Goal: Information Seeking & Learning: Learn about a topic

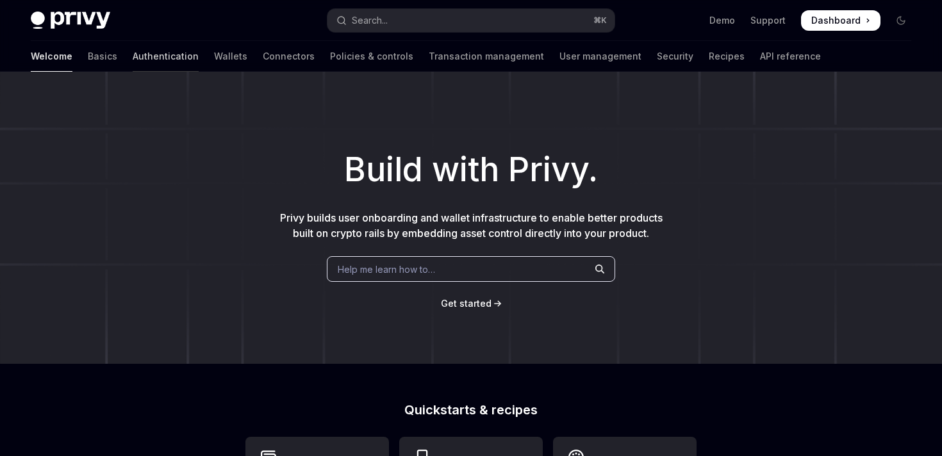
click at [133, 57] on link "Authentication" at bounding box center [166, 56] width 66 height 31
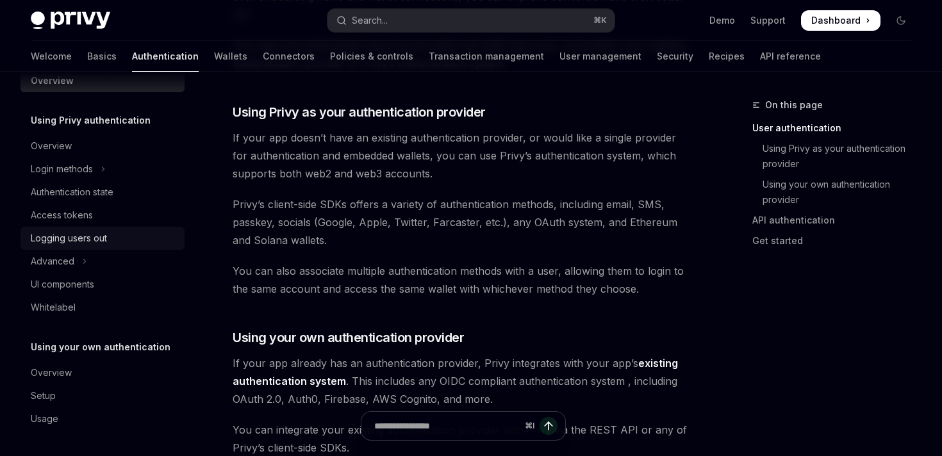
scroll to position [340, 0]
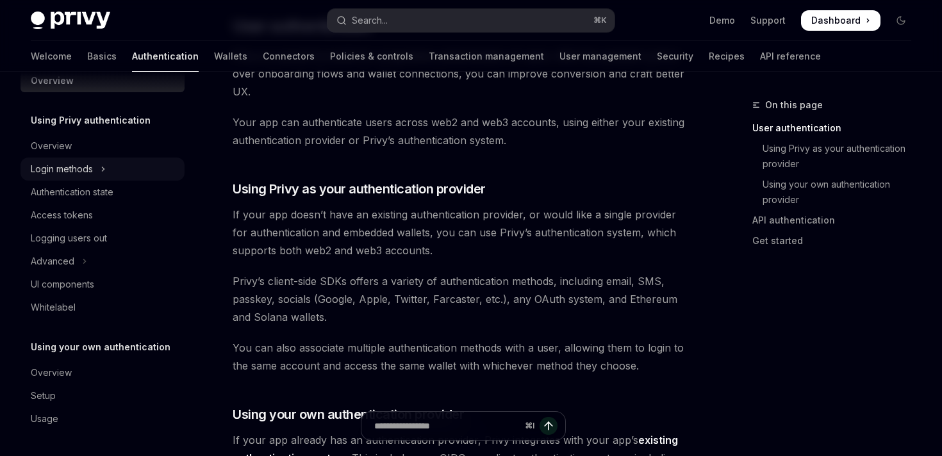
click at [77, 170] on div "Login methods" at bounding box center [62, 169] width 62 height 15
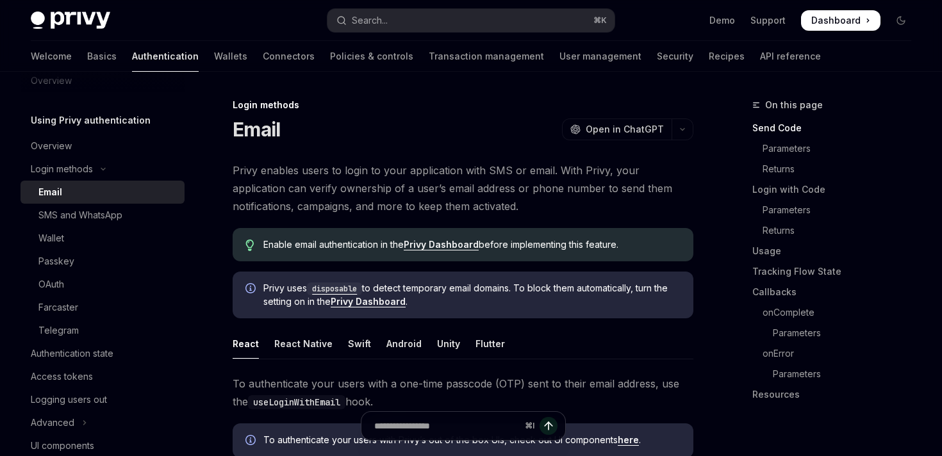
click at [103, 201] on link "Email" at bounding box center [103, 192] width 164 height 23
type textarea "*"
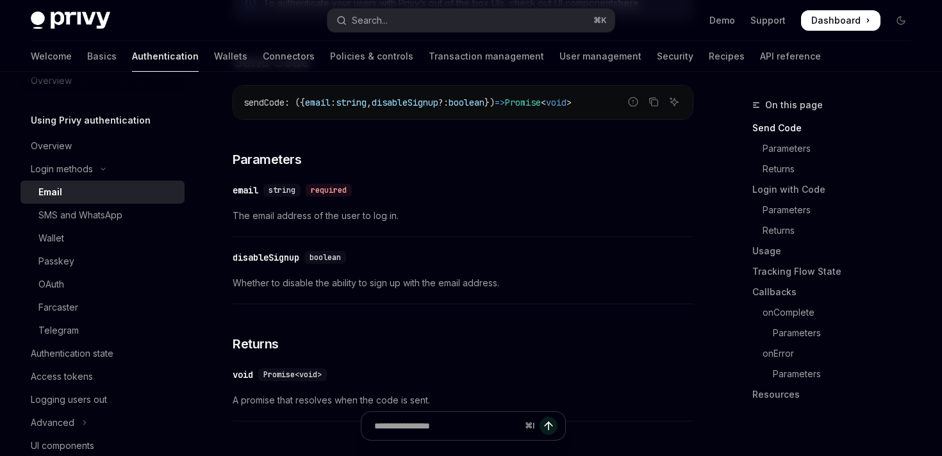
scroll to position [451, 0]
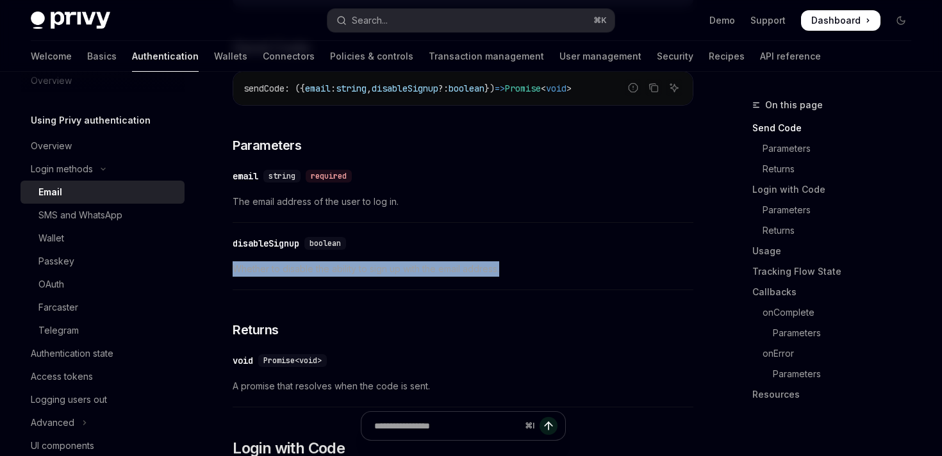
drag, startPoint x: 233, startPoint y: 268, endPoint x: 484, endPoint y: 287, distance: 251.4
click at [483, 287] on div "​ disableSignup boolean Whether to disable the ability to sign up with the emai…" at bounding box center [463, 259] width 461 height 61
click at [484, 287] on div "​ disableSignup boolean Whether to disable the ability to sign up with the emai…" at bounding box center [463, 259] width 461 height 61
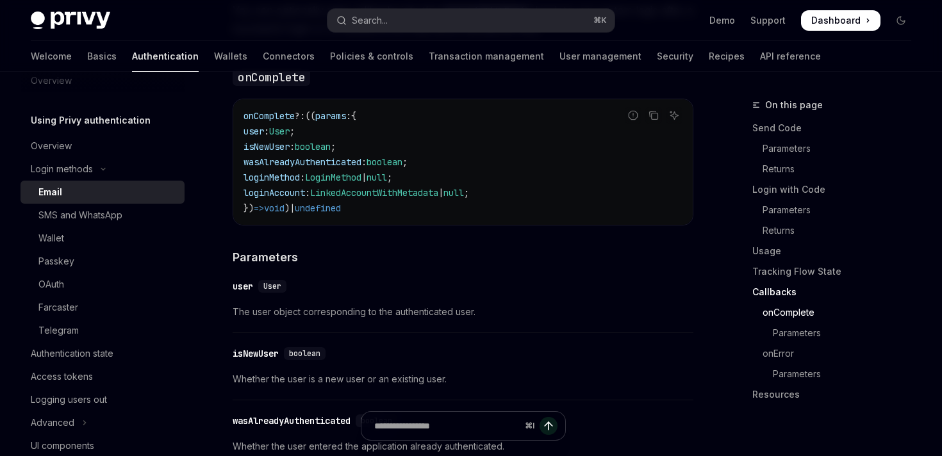
scroll to position [1924, 0]
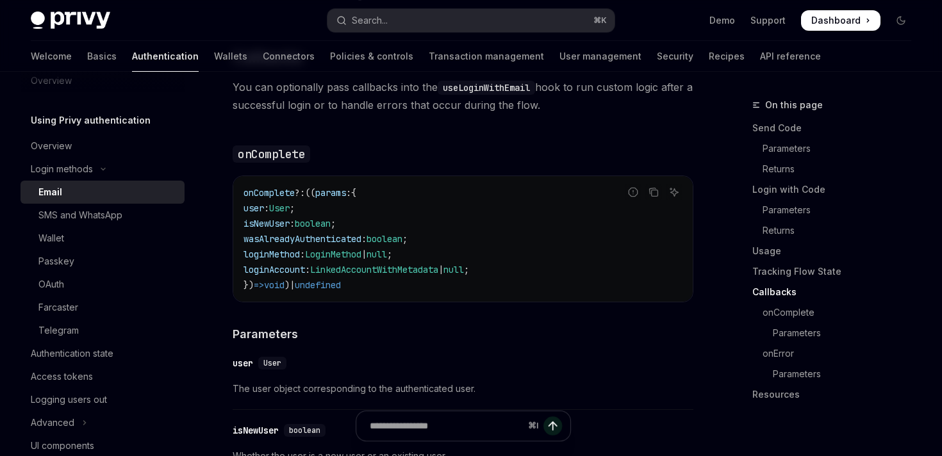
click at [532, 427] on div "⌘ I" at bounding box center [463, 426] width 215 height 31
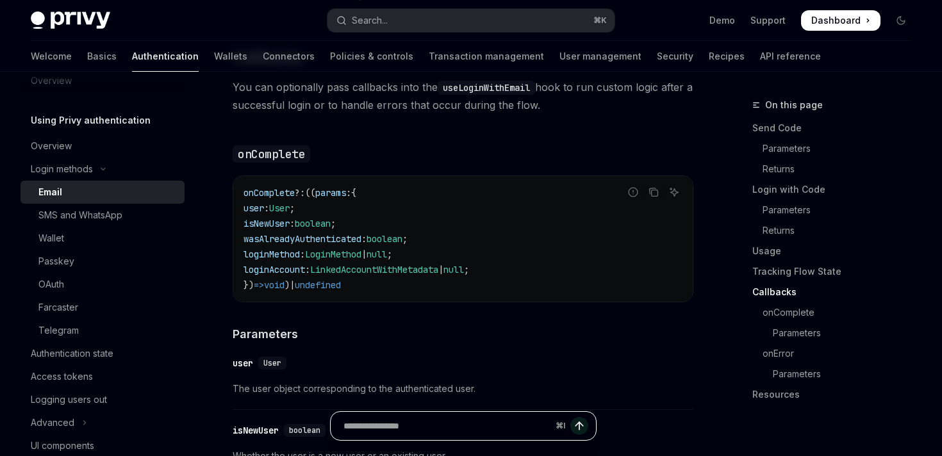
click at [475, 437] on input "Ask a question..." at bounding box center [447, 426] width 207 height 28
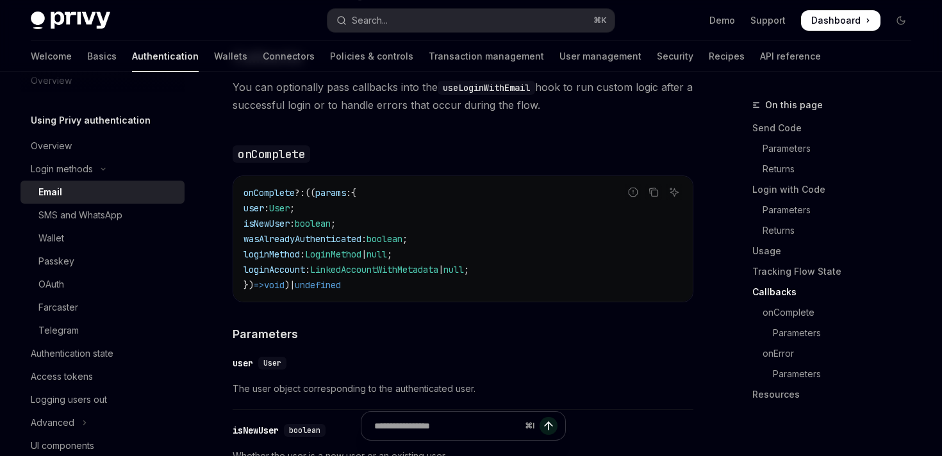
drag, startPoint x: 382, startPoint y: 300, endPoint x: 246, endPoint y: 201, distance: 168.0
click at [246, 201] on div "onComplete ?: (( params : { user : User ; isNewUser : boolean ; wasAlreadyAuthe…" at bounding box center [463, 239] width 460 height 126
click at [246, 199] on span "onComplete" at bounding box center [269, 193] width 51 height 12
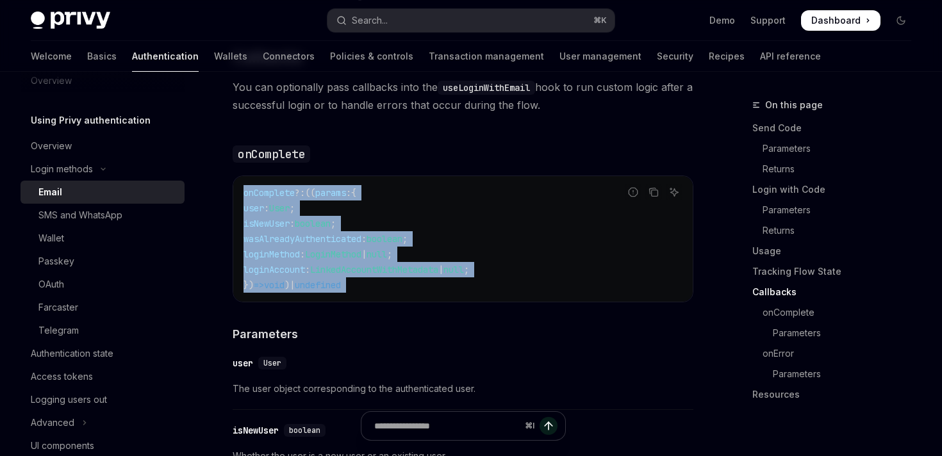
drag, startPoint x: 246, startPoint y: 201, endPoint x: 402, endPoint y: 310, distance: 189.7
click at [383, 297] on div "onComplete ?: (( params : { user : User ; isNewUser : boolean ; wasAlreadyAuthe…" at bounding box center [463, 239] width 460 height 126
drag, startPoint x: 383, startPoint y: 297, endPoint x: 222, endPoint y: 186, distance: 196.3
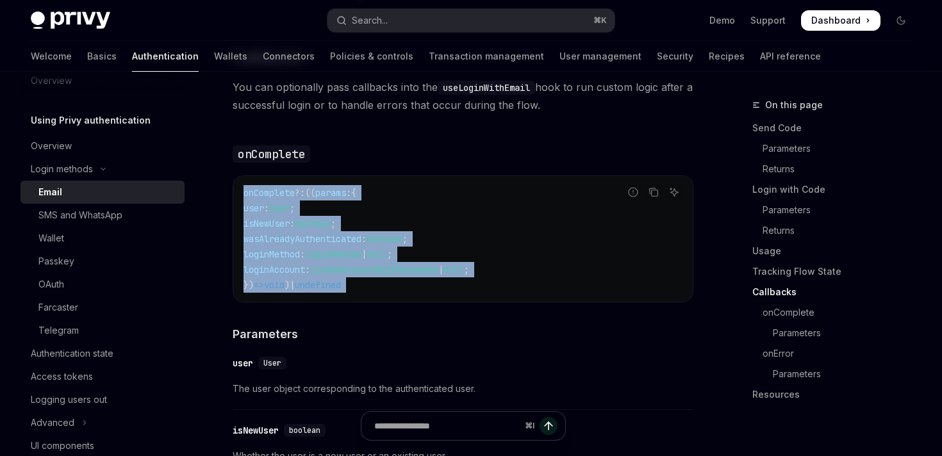
click at [265, 204] on code "onComplete ?: (( params : { user : User ; isNewUser : boolean ; wasAlreadyAuthe…" at bounding box center [463, 239] width 439 height 108
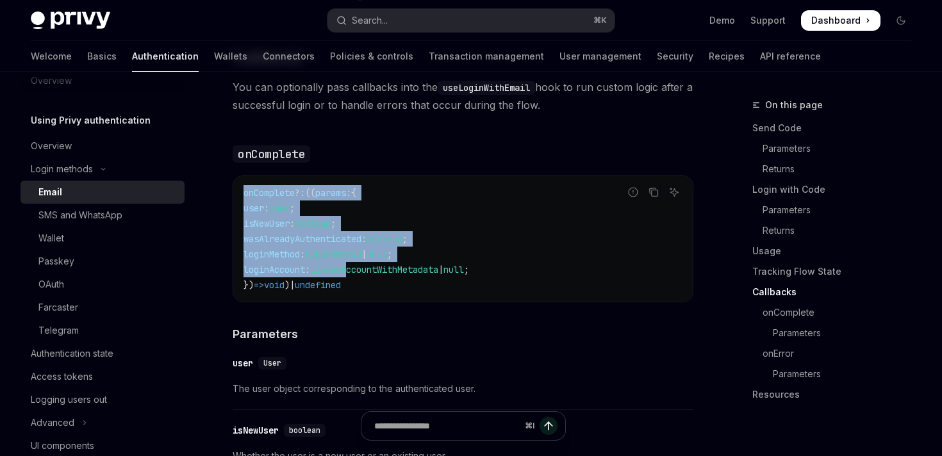
drag, startPoint x: 243, startPoint y: 197, endPoint x: 374, endPoint y: 278, distance: 153.7
click at [373, 278] on div "onComplete ?: (( params : { user : User ; isNewUser : boolean ; wasAlreadyAuthe…" at bounding box center [463, 239] width 460 height 126
click at [374, 276] on span "LinkedAccountWithMetadata" at bounding box center [374, 270] width 128 height 12
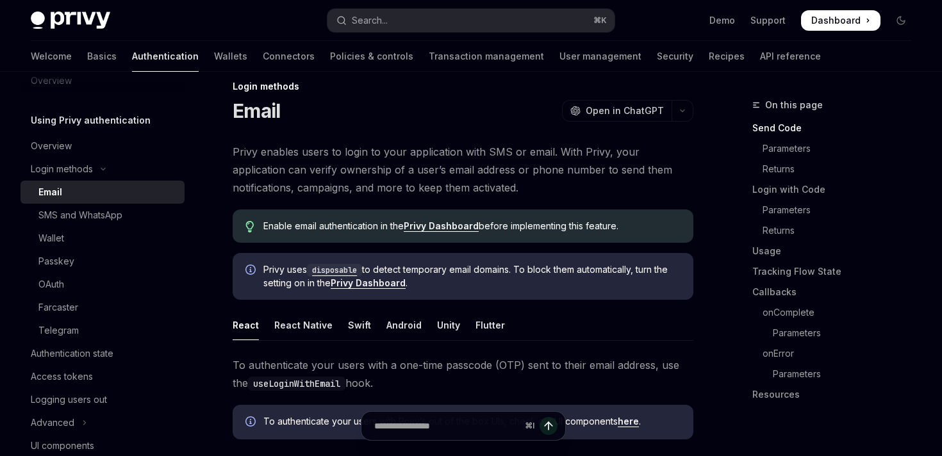
scroll to position [0, 0]
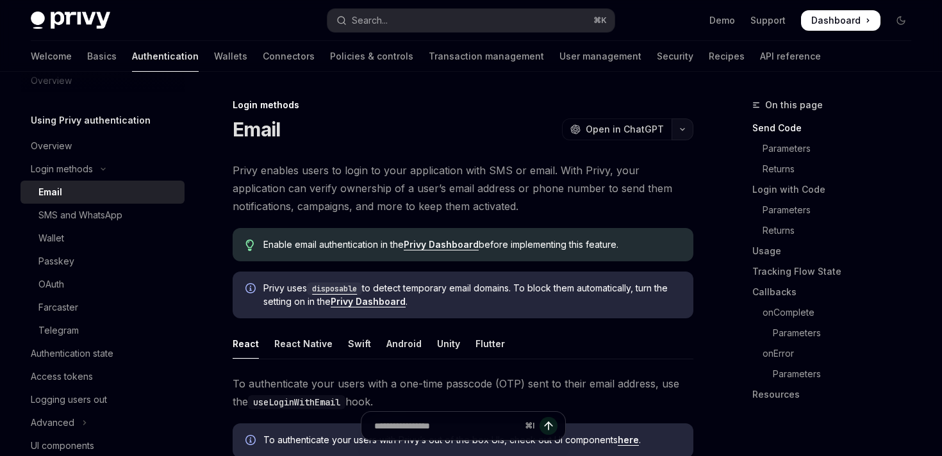
click at [682, 128] on icon "button" at bounding box center [682, 129] width 15 height 5
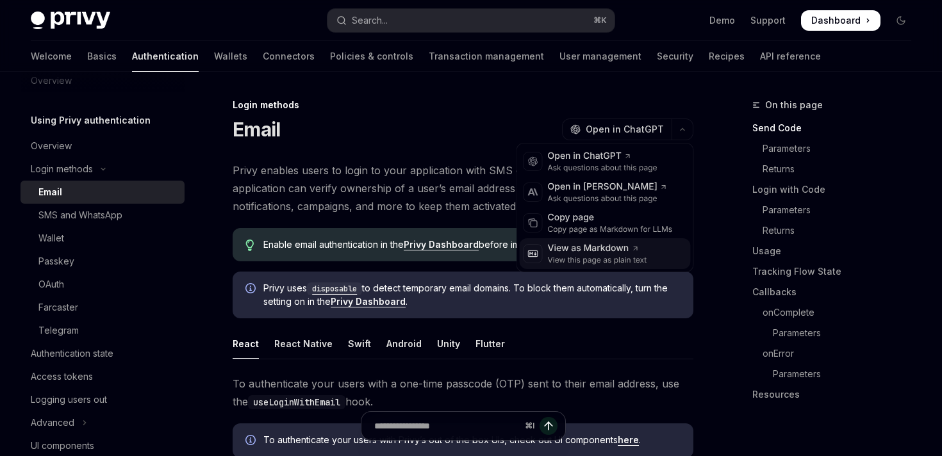
click at [589, 252] on div "View as Markdown" at bounding box center [597, 248] width 99 height 13
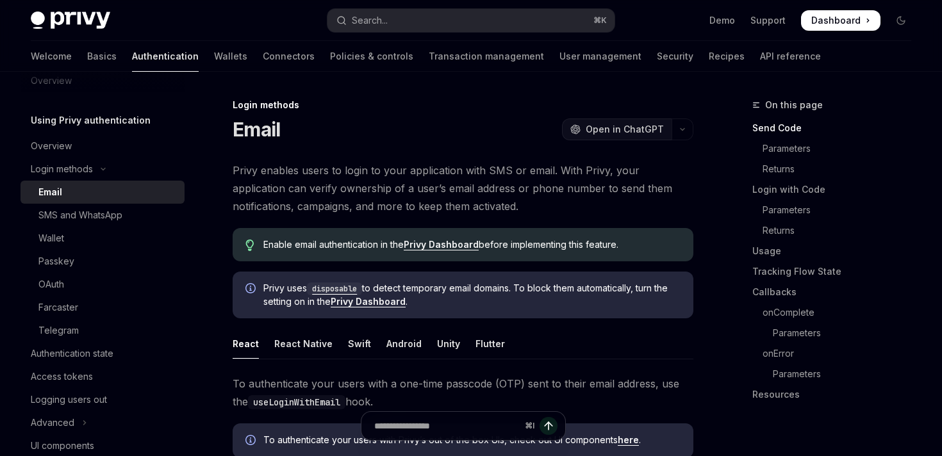
click at [658, 127] on span "Open in ChatGPT" at bounding box center [625, 129] width 78 height 13
click at [685, 126] on button "button" at bounding box center [683, 130] width 22 height 22
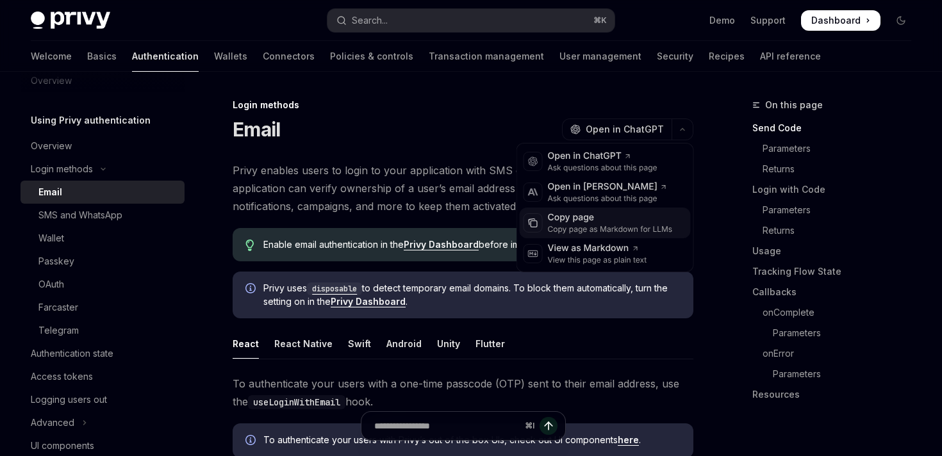
click at [649, 228] on div "Copy page as Markdown for LLMs" at bounding box center [610, 229] width 125 height 10
